Goal: Task Accomplishment & Management: Manage account settings

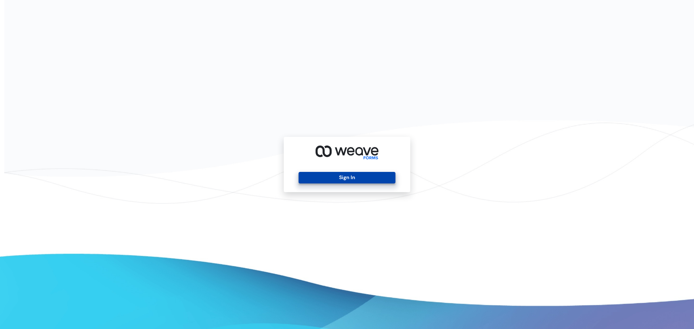
click at [346, 179] on button "Sign In" at bounding box center [347, 178] width 97 height 12
